Goal: Task Accomplishment & Management: Manage account settings

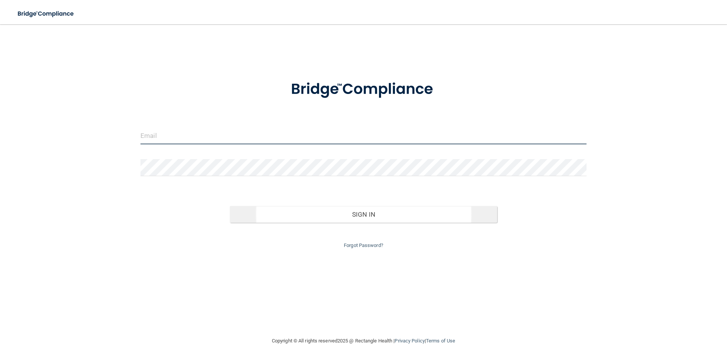
type input "[EMAIL_ADDRESS][DOMAIN_NAME]"
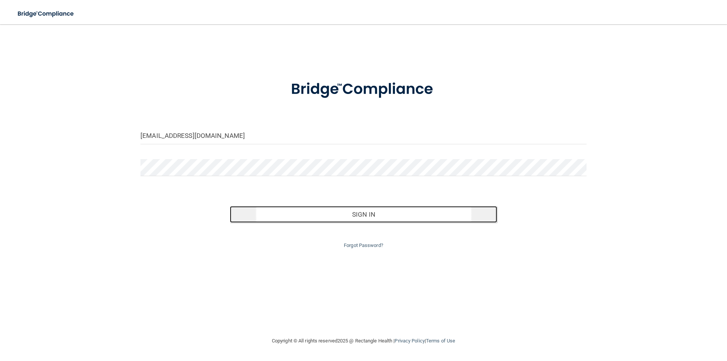
click at [386, 215] on button "Sign In" at bounding box center [364, 214] width 268 height 17
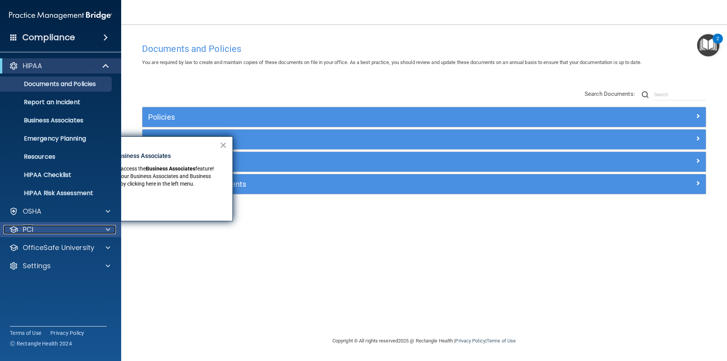
click at [67, 231] on div "PCI" at bounding box center [50, 229] width 94 height 9
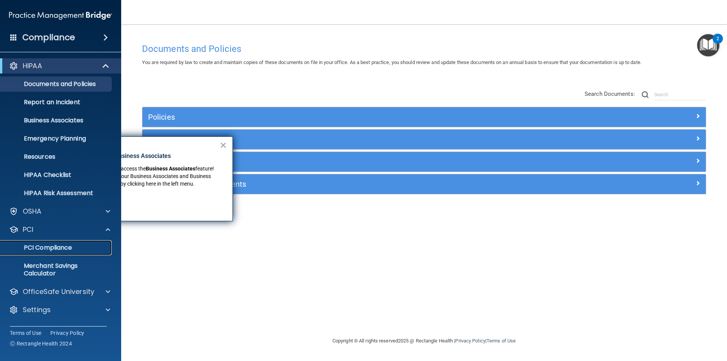
click at [64, 244] on p "PCI Compliance" at bounding box center [56, 248] width 103 height 8
click at [270, 272] on div "Documents and Policies You are required by law to create and maintain copies of…" at bounding box center [423, 187] width 575 height 297
click at [223, 143] on button "×" at bounding box center [223, 145] width 7 height 12
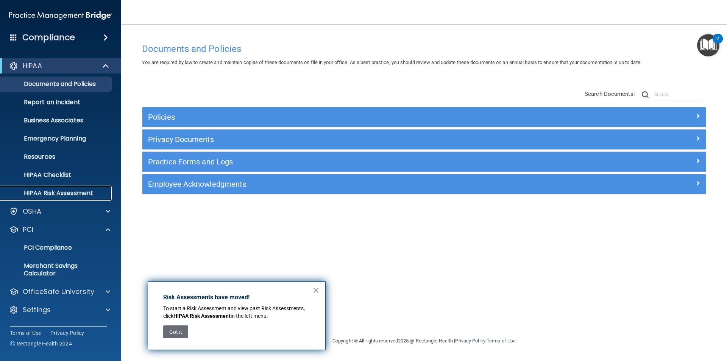
click at [87, 193] on p "HIPAA Risk Assessment" at bounding box center [56, 193] width 103 height 8
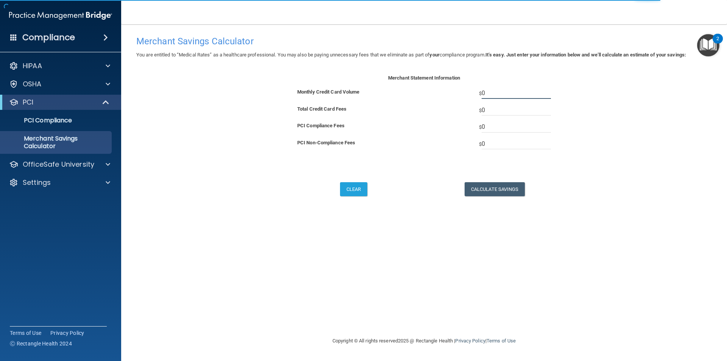
drag, startPoint x: 497, startPoint y: 90, endPoint x: 431, endPoint y: 83, distance: 65.9
click at [438, 86] on div "Merchant Statement Information Monthly Credit Card Volume $ 0 Total Credit Card…" at bounding box center [424, 118] width 276 height 90
type input "2"
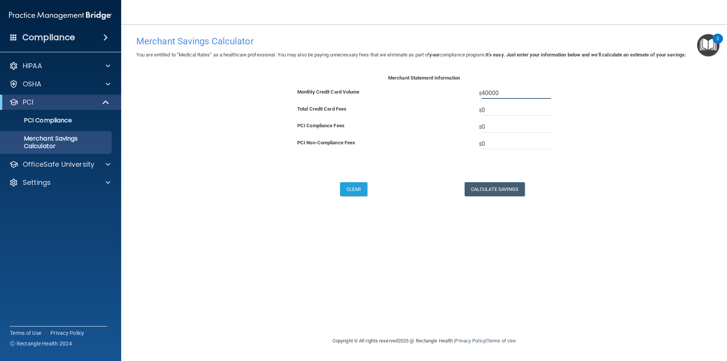
type input "40000"
click at [505, 112] on input "0" at bounding box center [516, 109] width 69 height 11
drag, startPoint x: 505, startPoint y: 112, endPoint x: 466, endPoint y: 108, distance: 39.2
click at [466, 108] on div "$ 0" at bounding box center [490, 109] width 133 height 11
type input "1100"
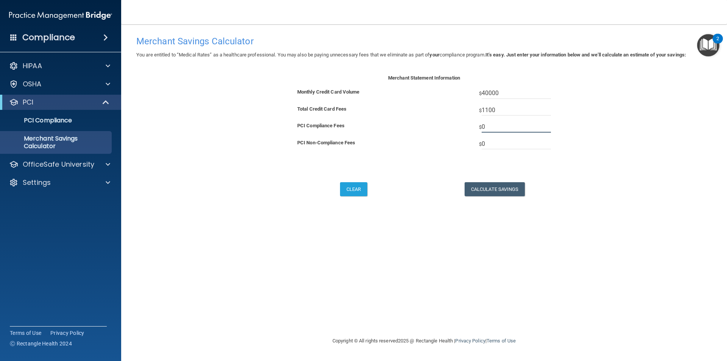
click at [520, 130] on input "0" at bounding box center [516, 126] width 69 height 11
click at [512, 146] on input "0" at bounding box center [516, 143] width 69 height 11
click at [497, 184] on button "Calculate Savings" at bounding box center [495, 189] width 60 height 14
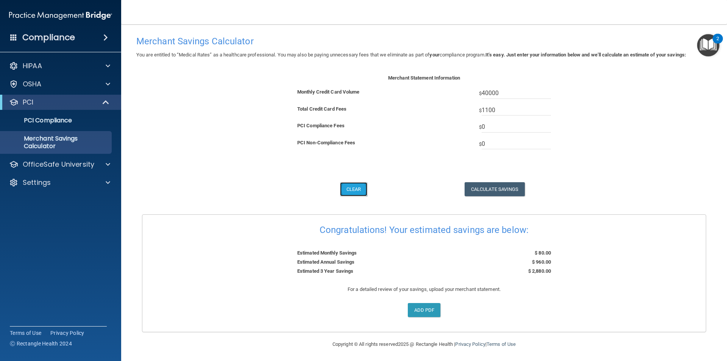
click at [356, 189] on button "Clear" at bounding box center [353, 189] width 27 height 14
type input "0"
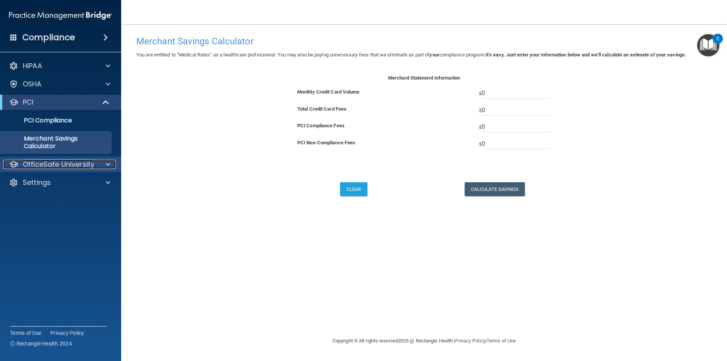
click at [51, 160] on p "OfficeSafe University" at bounding box center [59, 164] width 72 height 9
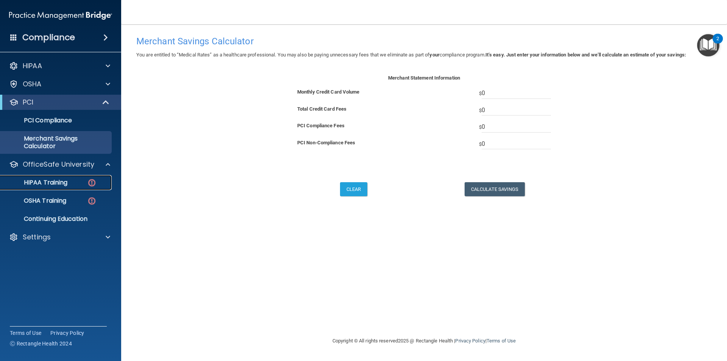
click at [83, 182] on div "HIPAA Training" at bounding box center [56, 183] width 103 height 8
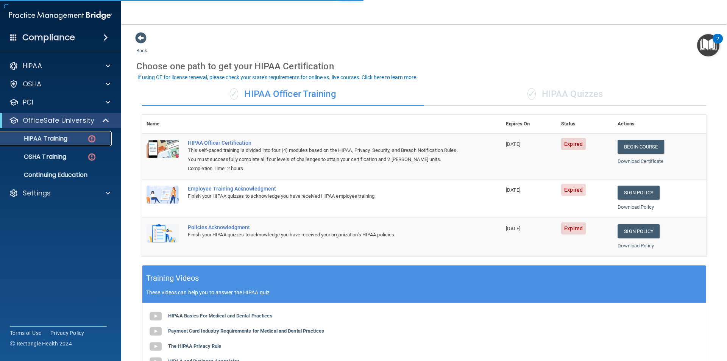
click at [95, 139] on img at bounding box center [91, 138] width 9 height 9
click at [93, 162] on link "OSHA Training" at bounding box center [51, 156] width 119 height 15
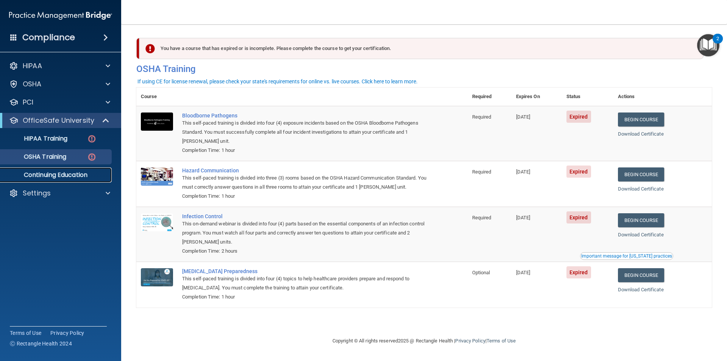
click at [67, 173] on p "Continuing Education" at bounding box center [56, 175] width 103 height 8
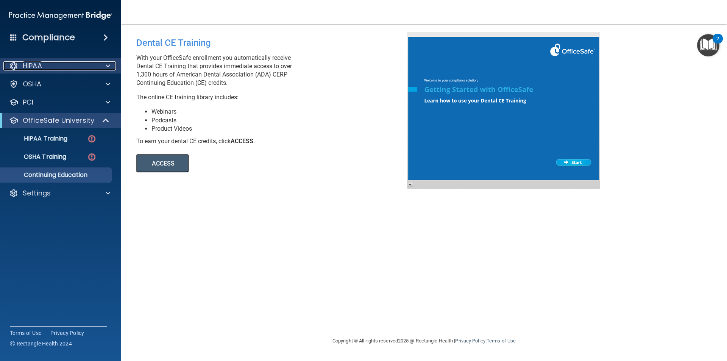
click at [107, 67] on span at bounding box center [108, 65] width 5 height 9
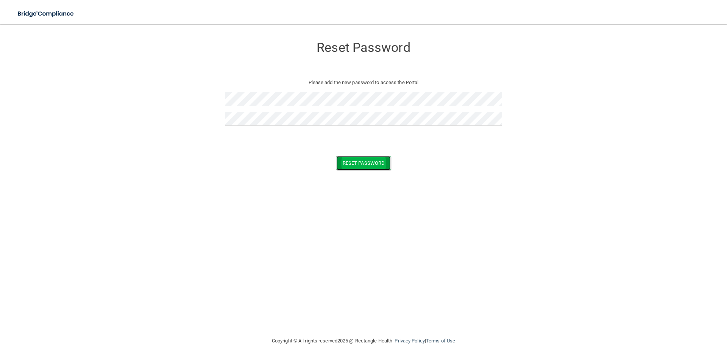
click at [359, 164] on button "Reset Password" at bounding box center [363, 163] width 55 height 14
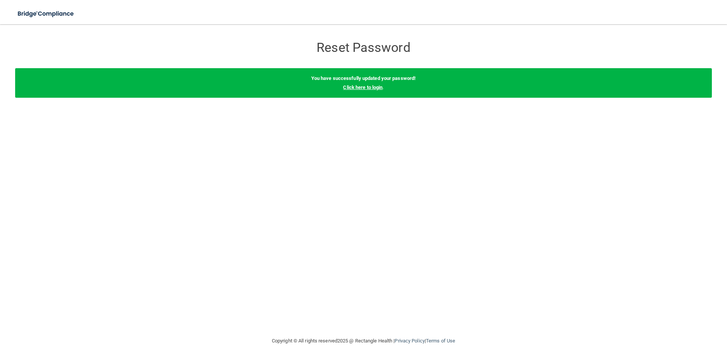
click at [354, 88] on link "Click here to login" at bounding box center [362, 87] width 39 height 6
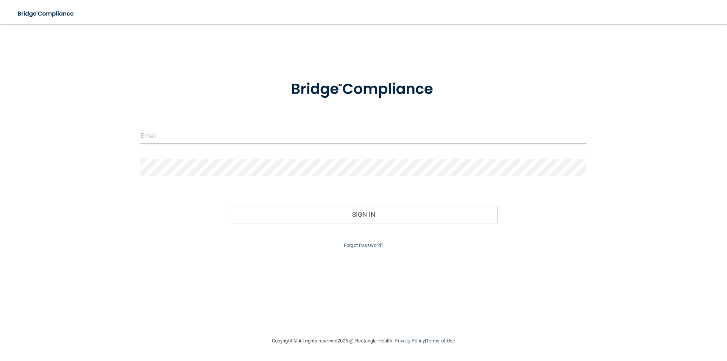
type input "[EMAIL_ADDRESS][DOMAIN_NAME]"
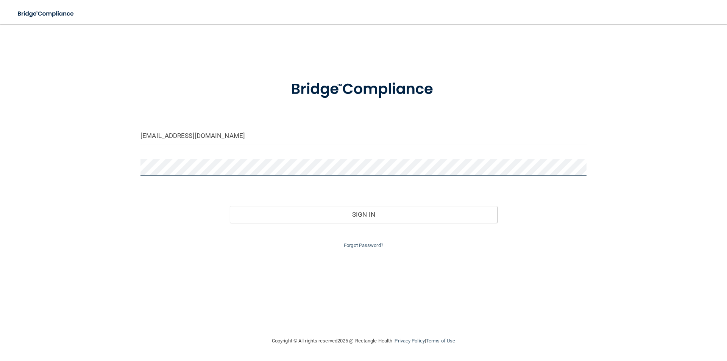
click at [36, 145] on div "[EMAIL_ADDRESS][DOMAIN_NAME] Invalid email/password. You don't have permission …" at bounding box center [363, 180] width 697 height 297
click at [230, 206] on button "Sign In" at bounding box center [364, 214] width 268 height 17
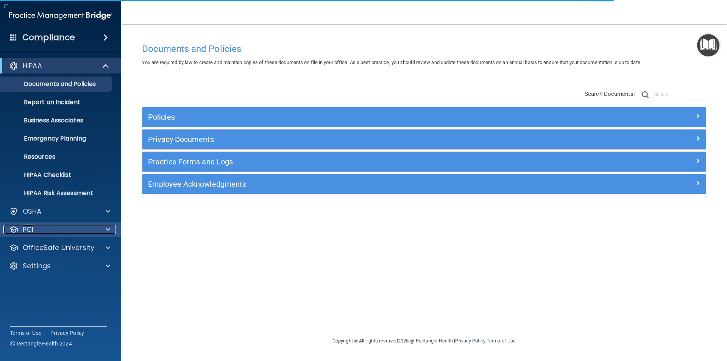
click at [85, 228] on div "PCI" at bounding box center [50, 229] width 94 height 9
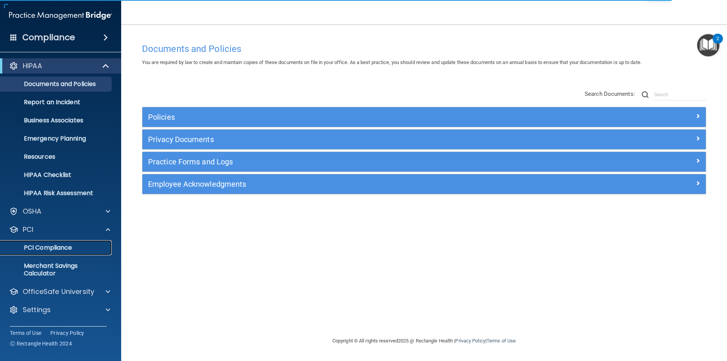
click at [72, 249] on p "PCI Compliance" at bounding box center [56, 248] width 103 height 8
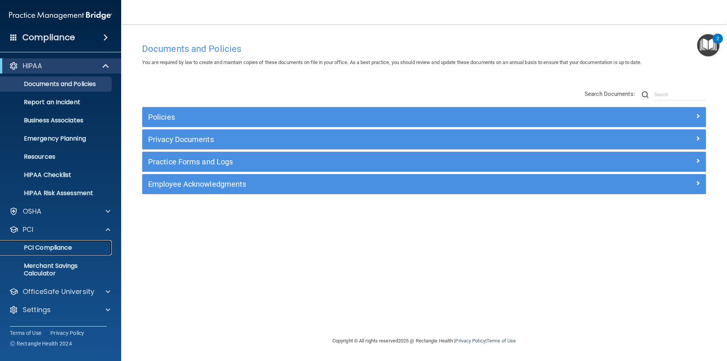
click at [37, 249] on p "PCI Compliance" at bounding box center [56, 248] width 103 height 8
click at [708, 42] on img "Open Resource Center, 2 new notifications" at bounding box center [708, 45] width 22 height 22
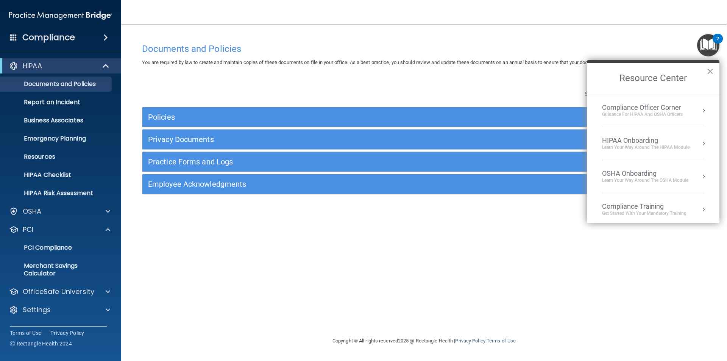
click at [686, 80] on h2 "Resource Center" at bounding box center [653, 78] width 133 height 31
